Goal: Information Seeking & Learning: Learn about a topic

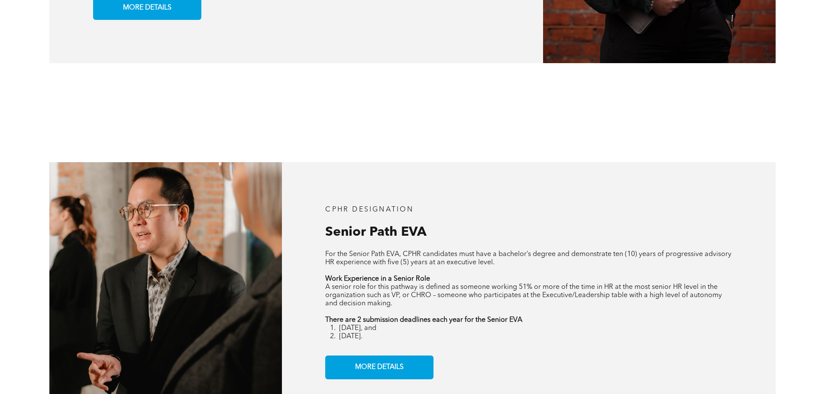
scroll to position [1082, 0]
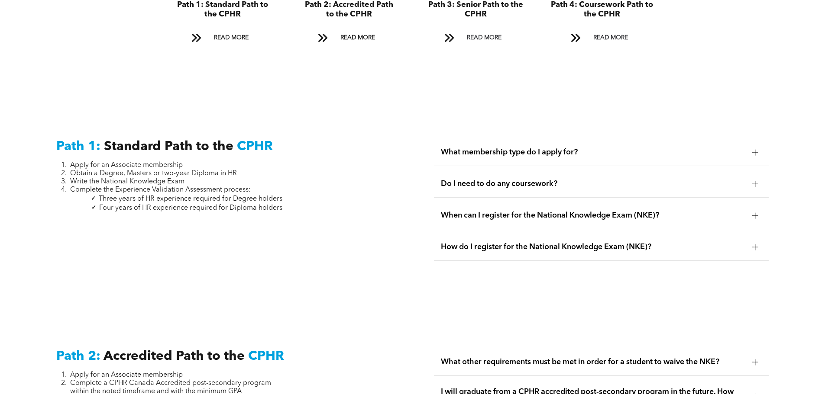
scroll to position [1082, 0]
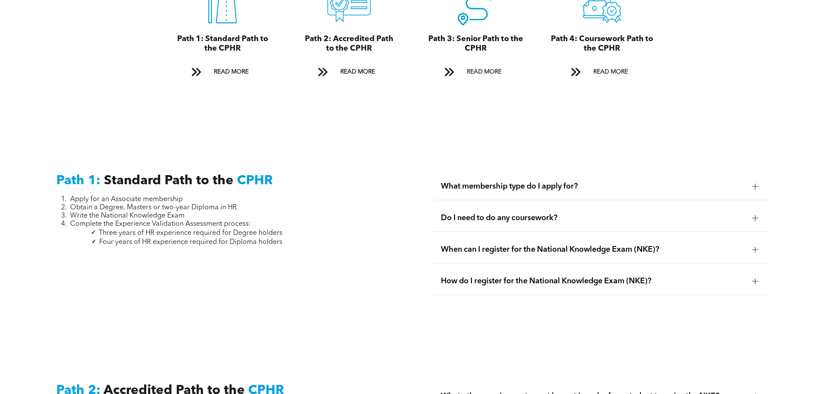
click at [553, 214] on div "Do I need to do any coursework?" at bounding box center [601, 218] width 335 height 27
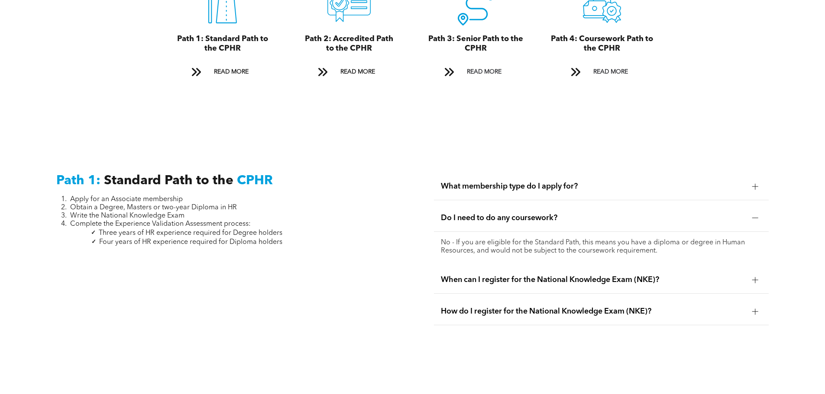
click at [555, 213] on span "Do I need to do any coursework?" at bounding box center [593, 218] width 304 height 10
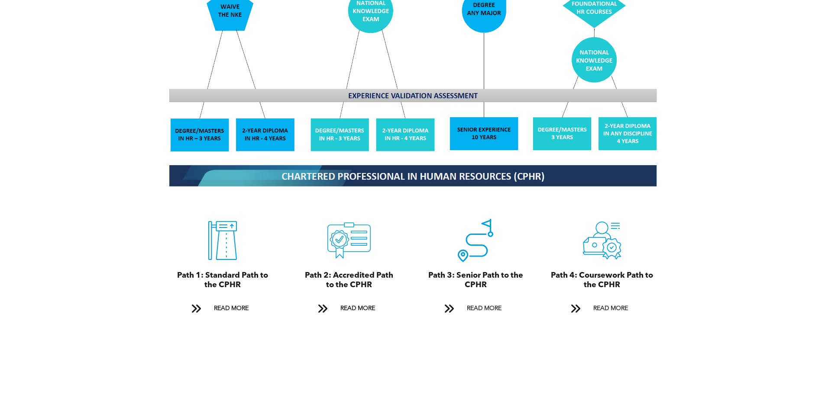
scroll to position [823, 0]
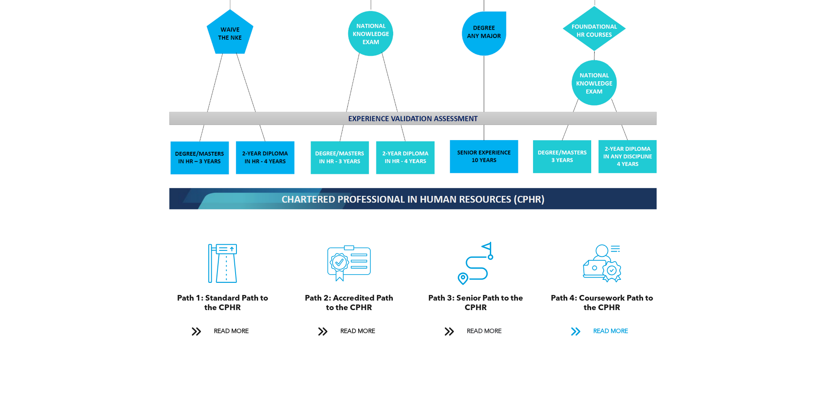
click at [597, 324] on span "READ MORE" at bounding box center [610, 332] width 41 height 16
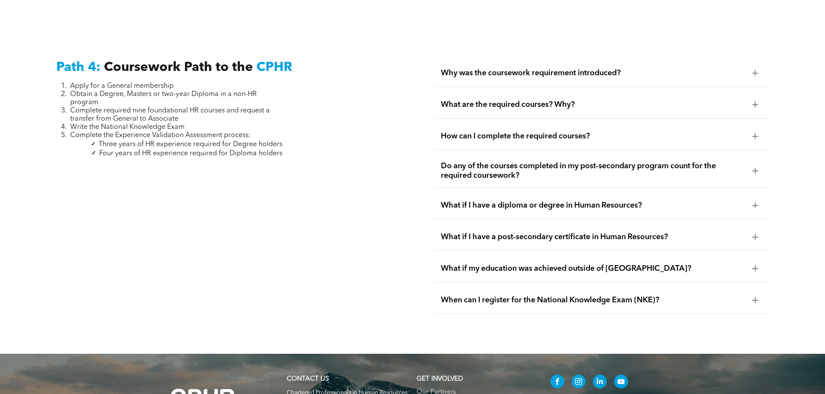
scroll to position [2678, 0]
